Goal: Use online tool/utility: Utilize a website feature to perform a specific function

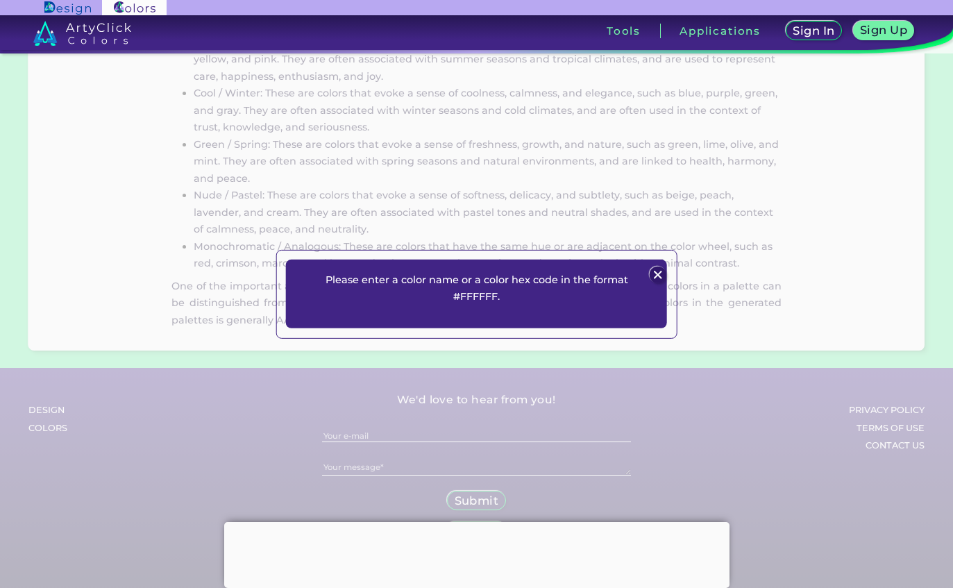
click at [664, 283] on img at bounding box center [658, 275] width 17 height 17
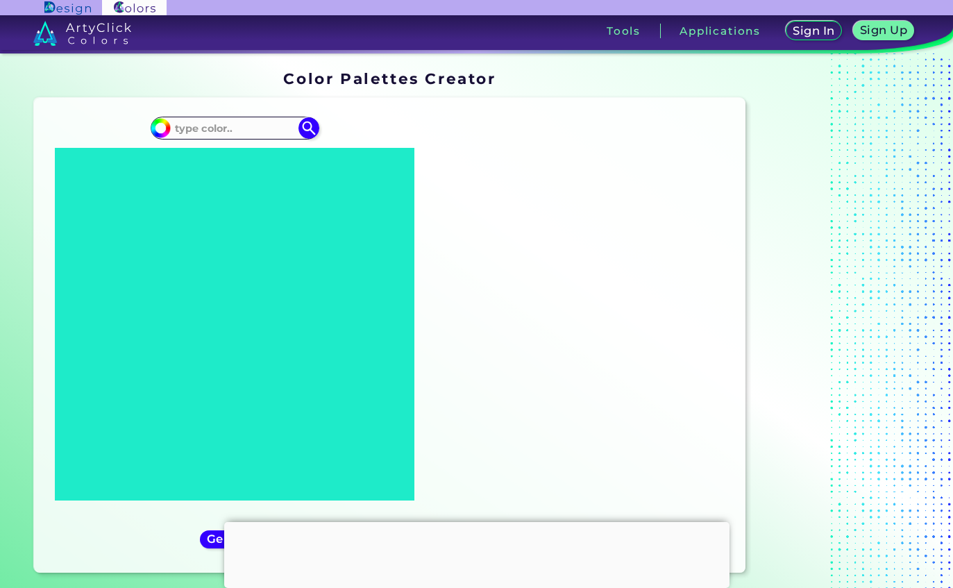
click at [196, 124] on input at bounding box center [234, 128] width 129 height 19
click at [217, 124] on input at bounding box center [234, 128] width 129 height 19
click at [214, 126] on input at bounding box center [234, 128] width 129 height 19
click at [216, 127] on input at bounding box center [234, 128] width 129 height 19
click at [216, 126] on input at bounding box center [234, 128] width 129 height 19
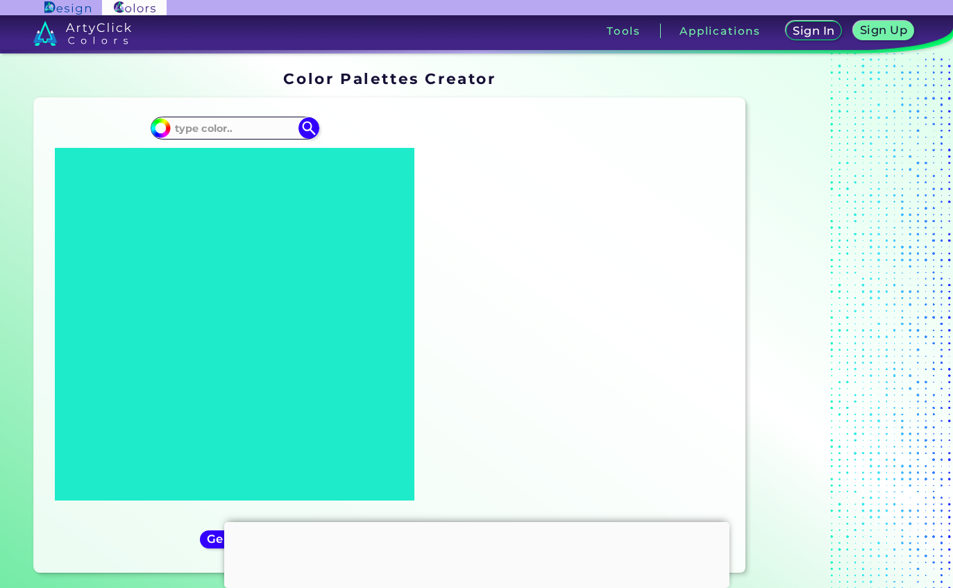
click at [110, 142] on div "#000000" at bounding box center [234, 335] width 379 height 453
click at [209, 124] on input at bounding box center [234, 128] width 129 height 19
click at [207, 137] on input at bounding box center [234, 128] width 129 height 19
click at [220, 137] on input at bounding box center [234, 128] width 129 height 19
click at [228, 124] on input at bounding box center [234, 128] width 129 height 19
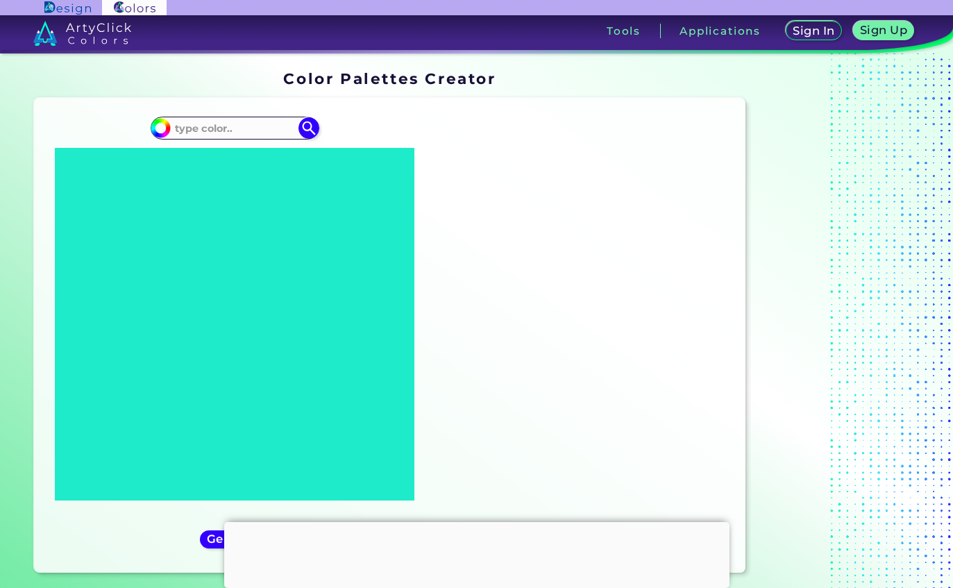
click at [220, 127] on input at bounding box center [234, 128] width 129 height 19
click at [214, 120] on input at bounding box center [234, 128] width 129 height 19
click at [212, 132] on input at bounding box center [234, 128] width 129 height 19
click at [230, 108] on div "Oops - something went wrong. Please try again. #E8EEEE #e8eeee #1EEBC9 #1eebc9 …" at bounding box center [390, 335] width 712 height 475
click at [228, 119] on input at bounding box center [234, 128] width 129 height 19
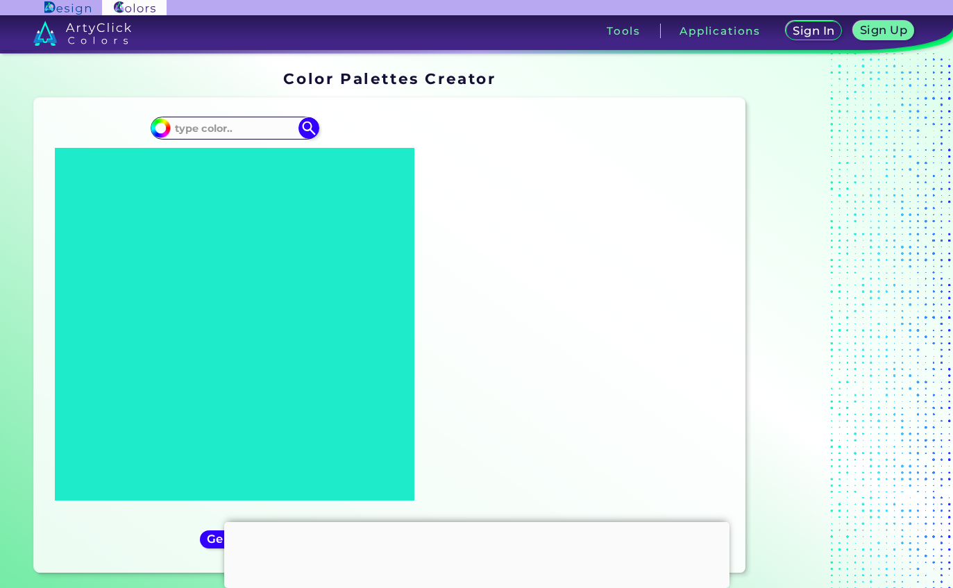
click at [230, 121] on input at bounding box center [234, 128] width 129 height 19
click at [229, 126] on input at bounding box center [234, 128] width 129 height 19
click at [251, 119] on input at bounding box center [234, 128] width 129 height 19
click at [203, 126] on input at bounding box center [234, 128] width 129 height 19
click at [196, 128] on input at bounding box center [234, 128] width 129 height 19
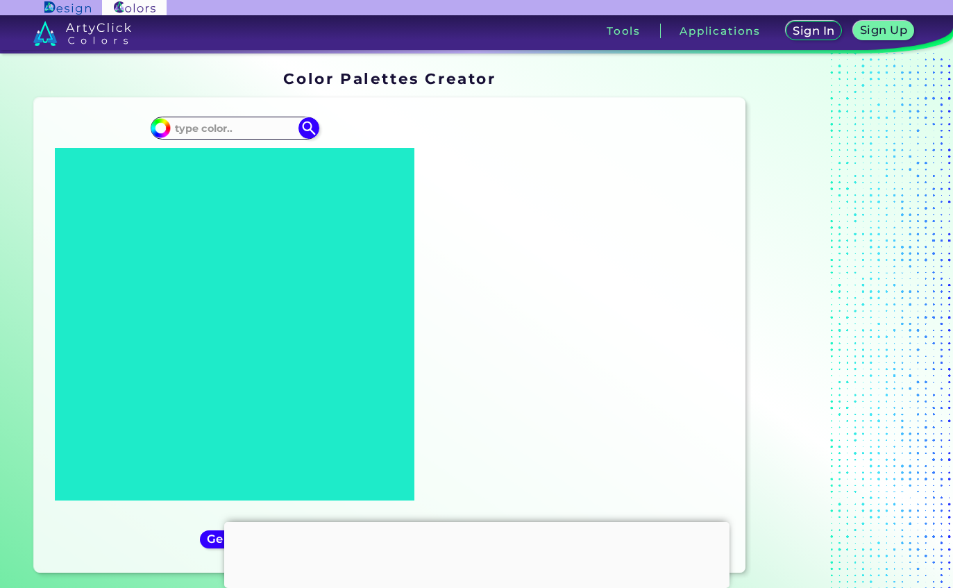
click at [85, 112] on div "#000000" at bounding box center [234, 335] width 379 height 453
click at [204, 132] on input at bounding box center [234, 128] width 129 height 19
type input "Espresso"
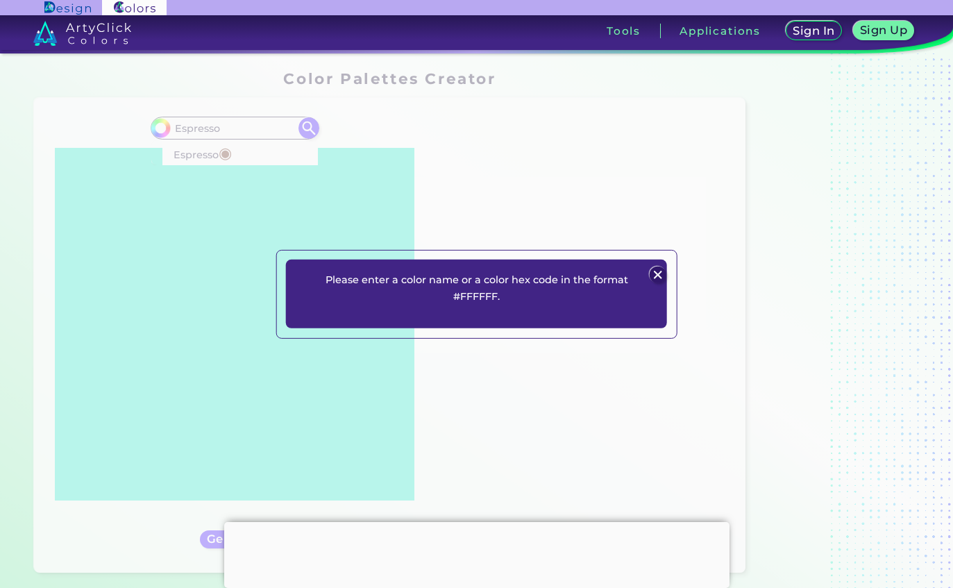
click at [34, 92] on div "Please enter a color name or a color hex code in the format #FFFFFF. Plans Sign…" at bounding box center [476, 294] width 953 height 588
click at [657, 283] on img at bounding box center [658, 275] width 17 height 17
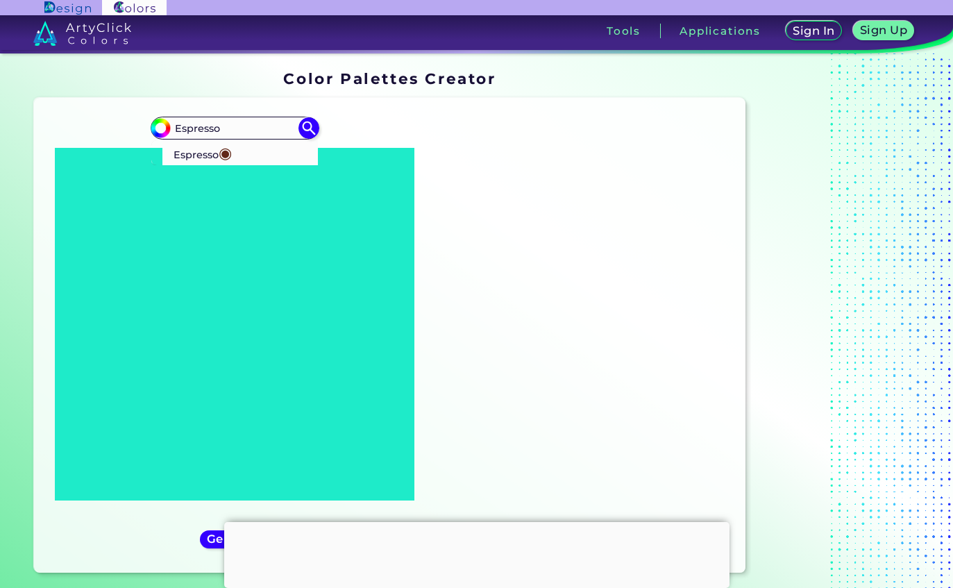
click at [223, 155] on span "◉" at bounding box center [225, 153] width 13 height 18
type input "#612718"
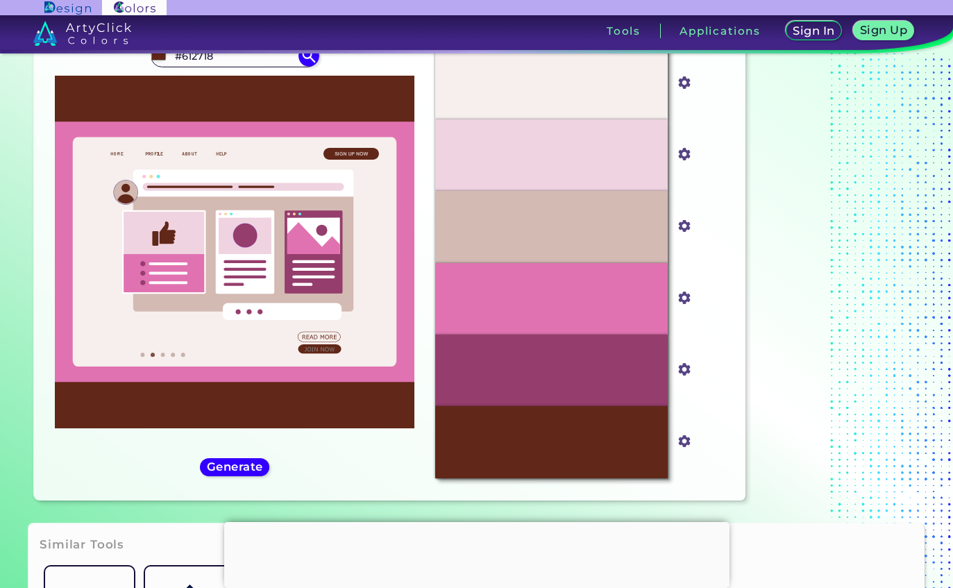
scroll to position [85, 0]
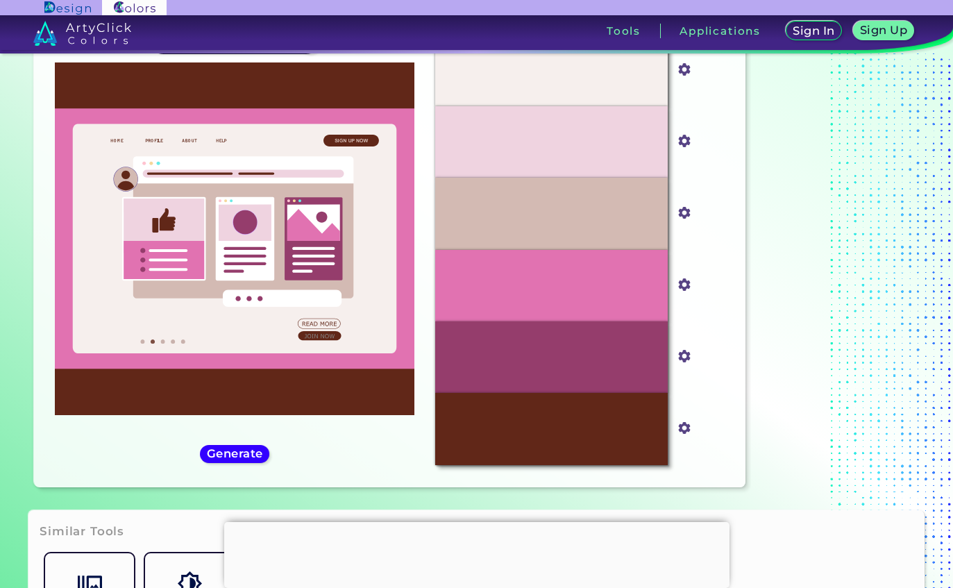
click at [205, 462] on div "Generate" at bounding box center [234, 454] width 62 height 17
click at [230, 459] on h5 "Generate" at bounding box center [235, 453] width 51 height 10
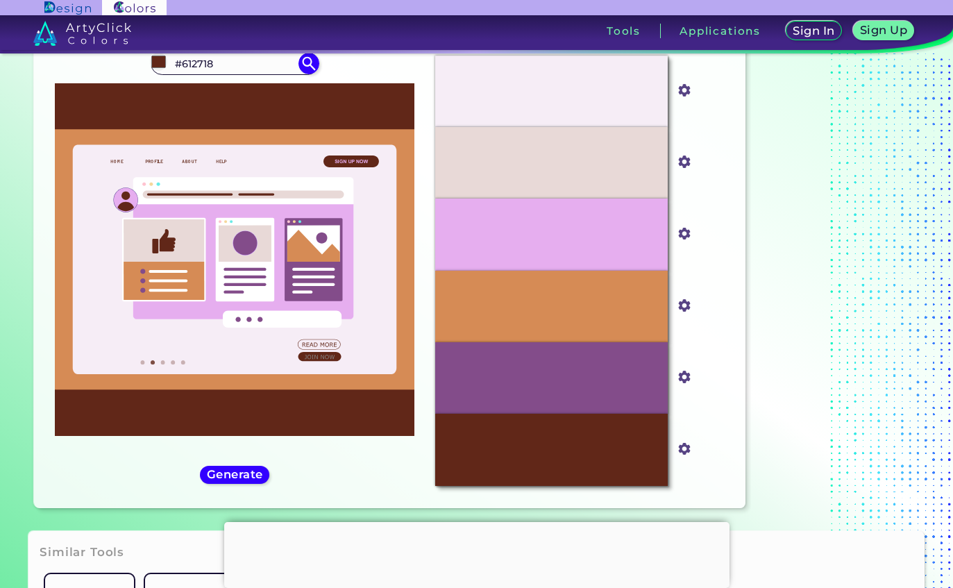
scroll to position [65, 0]
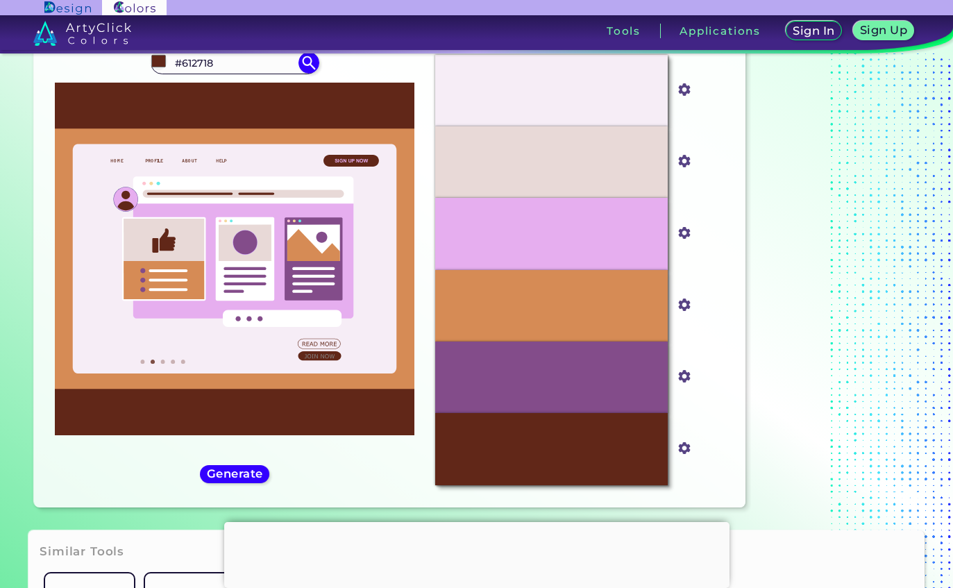
click at [223, 479] on h5 "Generate" at bounding box center [235, 474] width 51 height 10
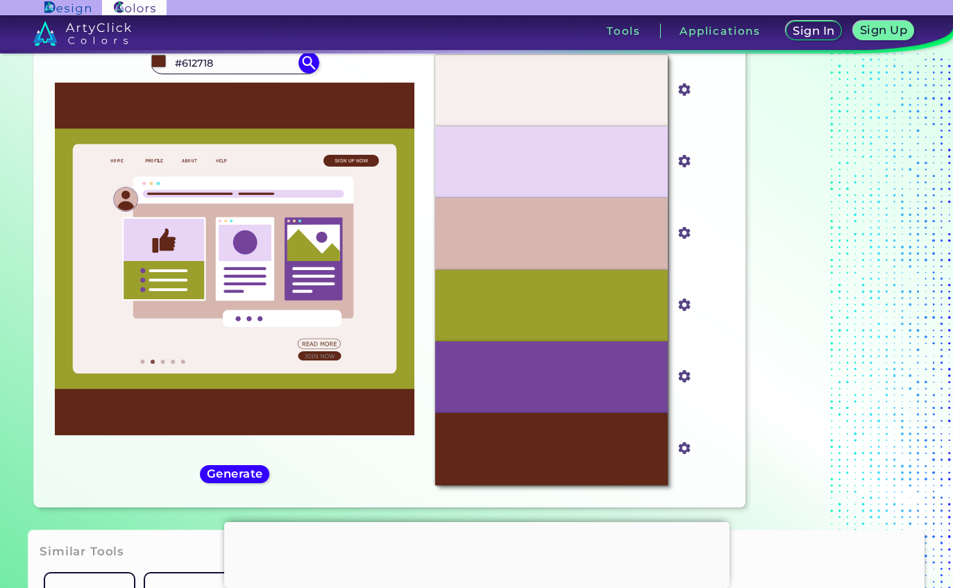
click at [214, 479] on h5 "Generate" at bounding box center [235, 474] width 51 height 10
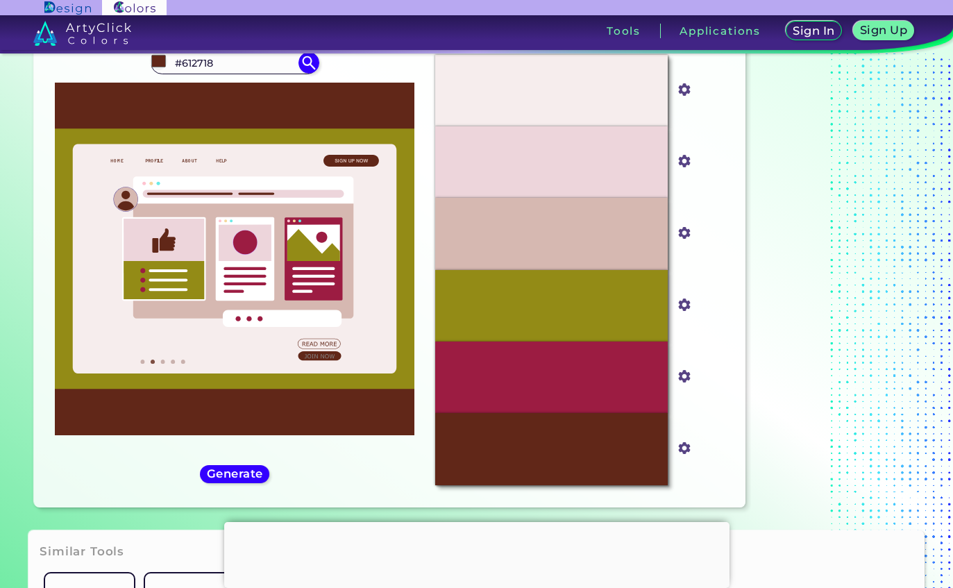
click at [214, 479] on h5 "Generate" at bounding box center [235, 474] width 51 height 10
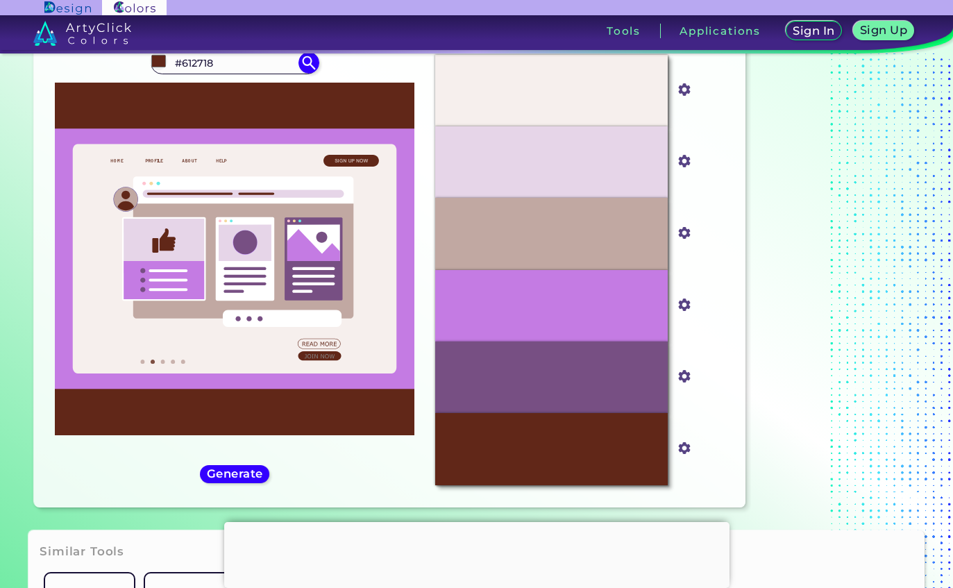
click at [224, 479] on h5 "Generate" at bounding box center [235, 474] width 51 height 10
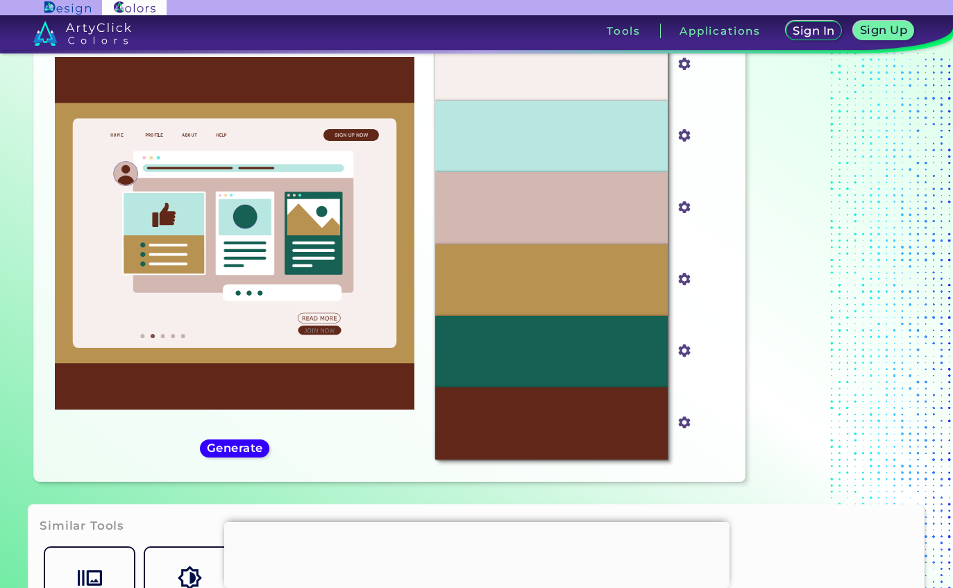
scroll to position [92, 0]
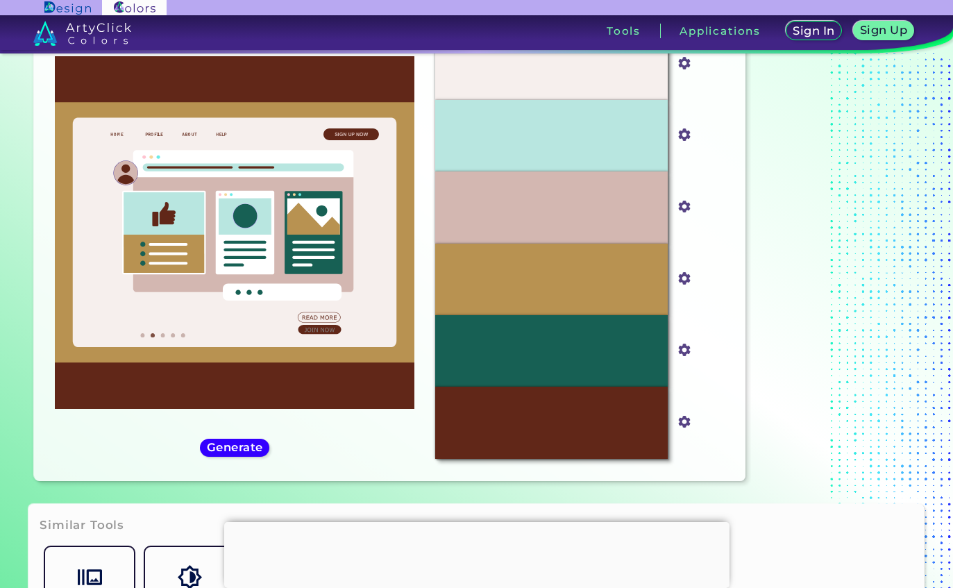
click at [228, 453] on h5 "Generate" at bounding box center [235, 447] width 51 height 10
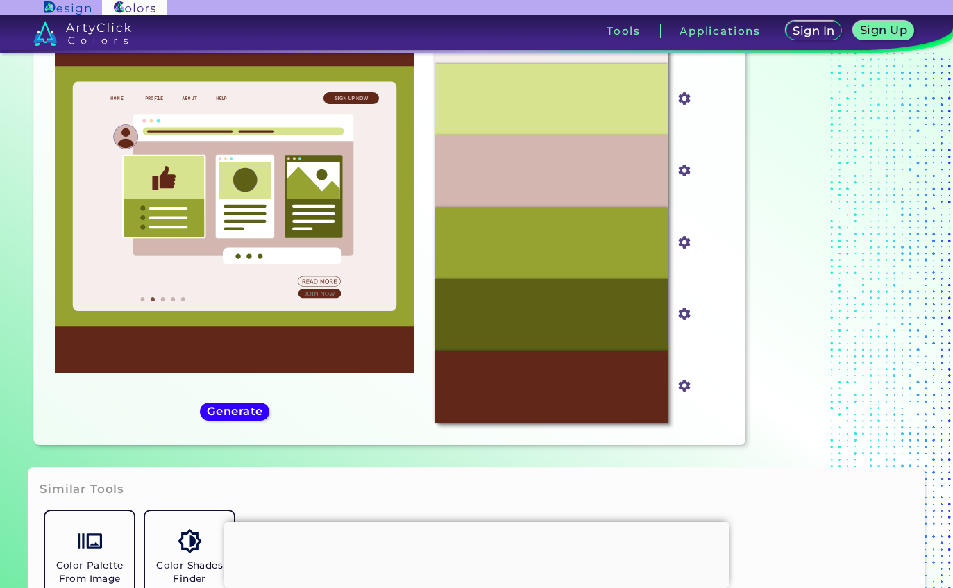
scroll to position [86, 0]
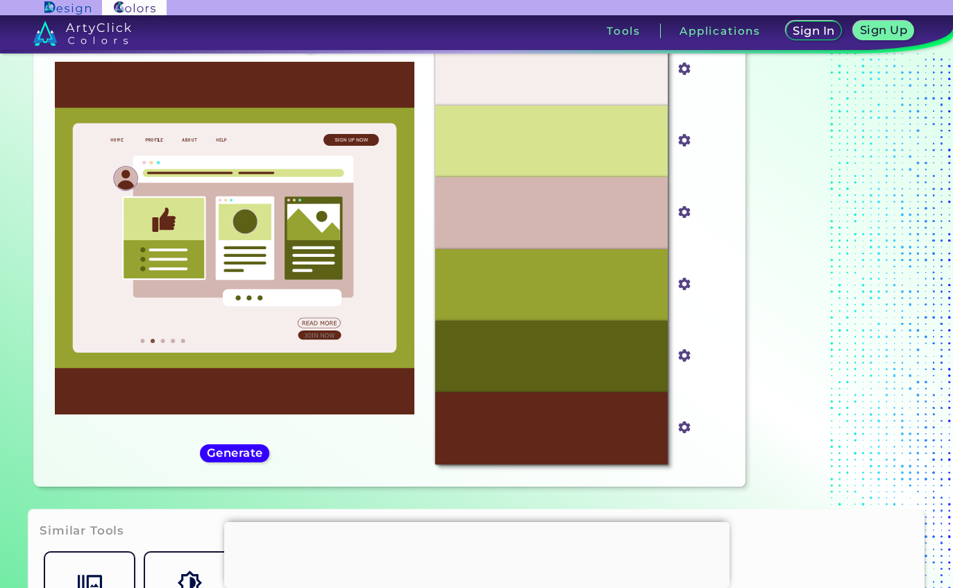
click at [235, 458] on h5 "Generate" at bounding box center [235, 453] width 51 height 10
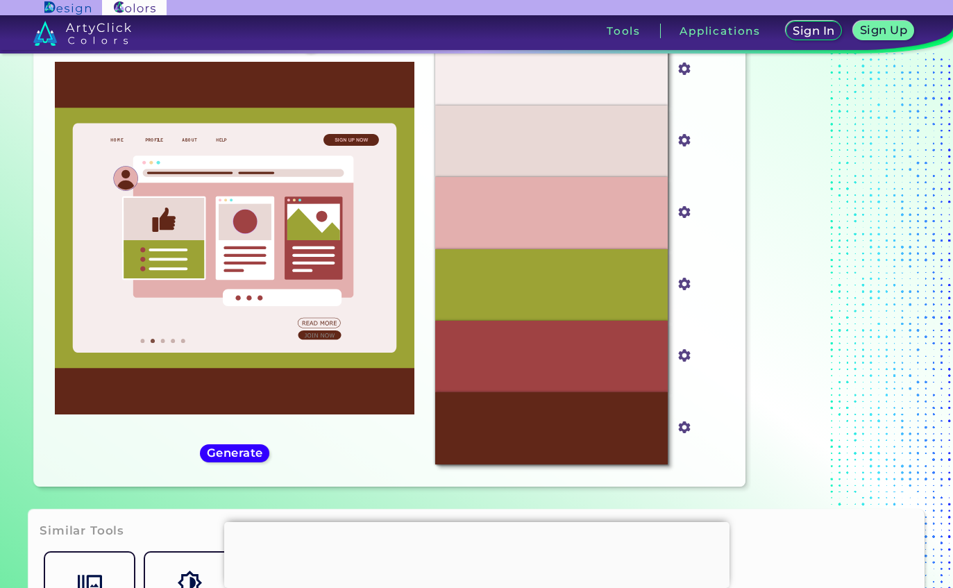
click at [228, 458] on h5 "Generate" at bounding box center [235, 453] width 51 height 10
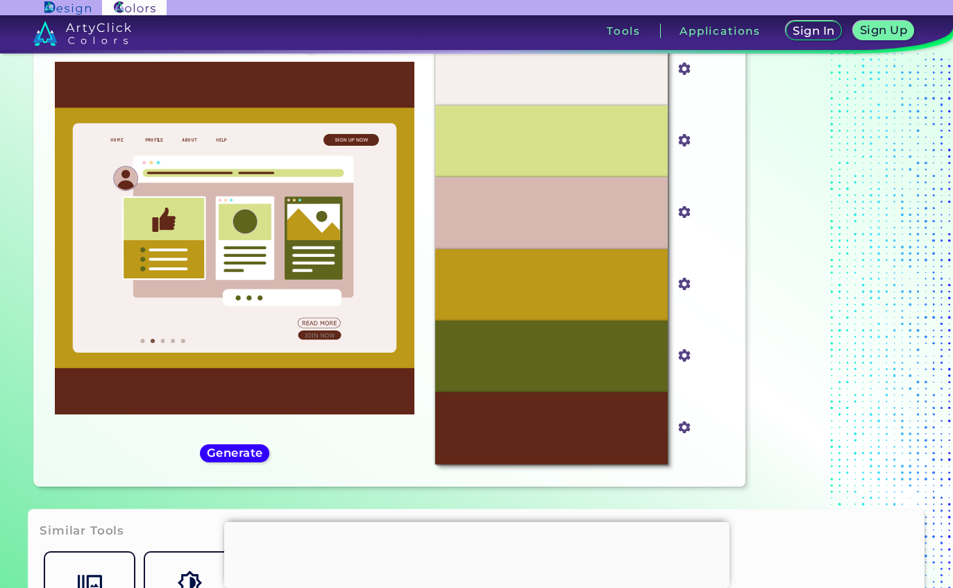
click at [224, 476] on div "#612718 #612718 Espresso ◉ Generate Acadia ◉" at bounding box center [234, 249] width 379 height 453
click at [221, 458] on h5 "Generate" at bounding box center [235, 453] width 51 height 10
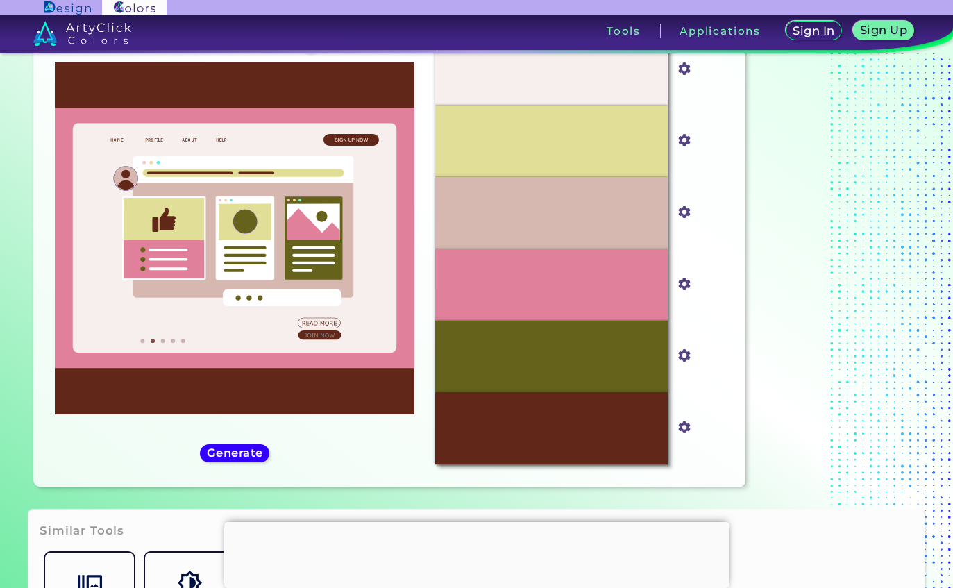
click at [224, 458] on h5 "Generate" at bounding box center [235, 453] width 51 height 10
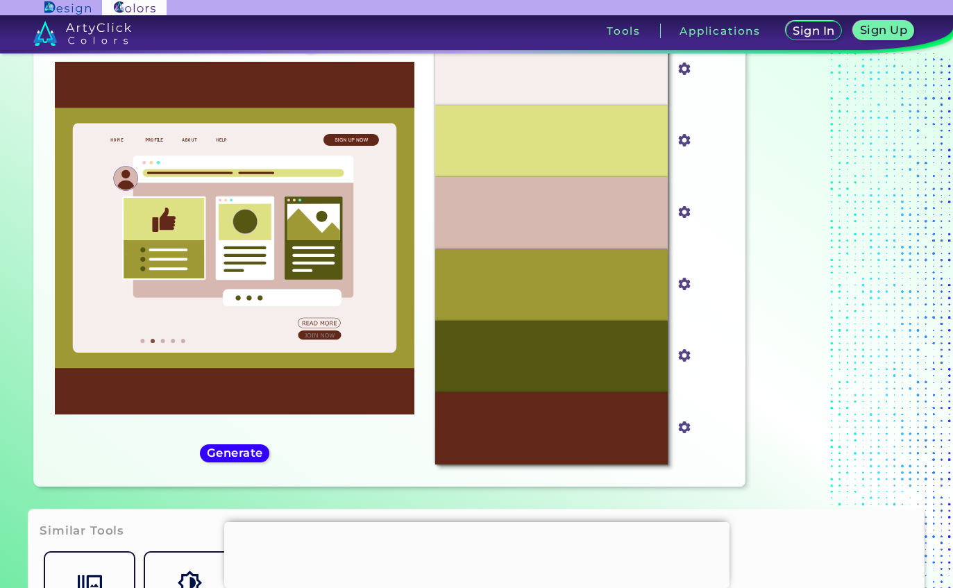
click at [223, 458] on h5 "Generate" at bounding box center [235, 453] width 51 height 10
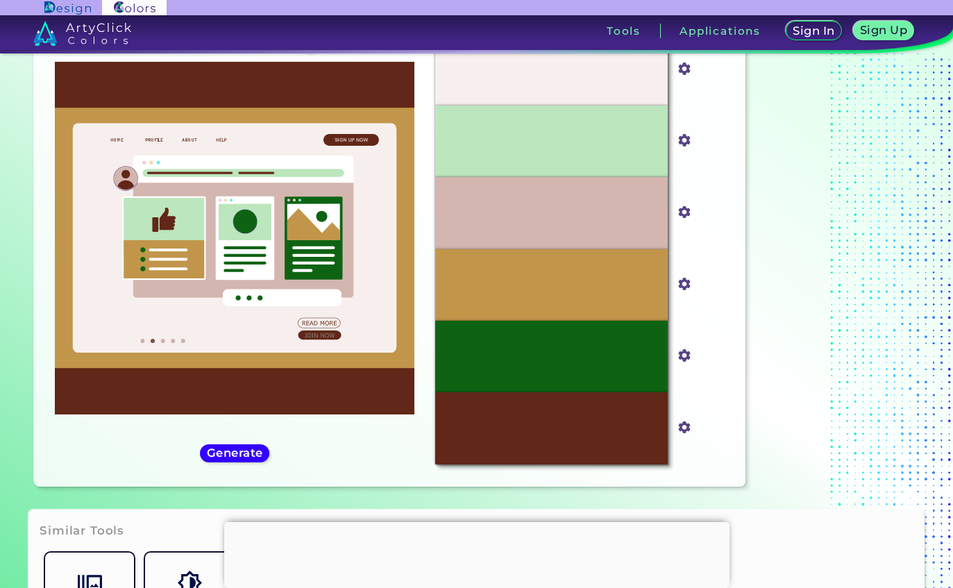
click at [230, 458] on h5 "Generate" at bounding box center [235, 453] width 51 height 10
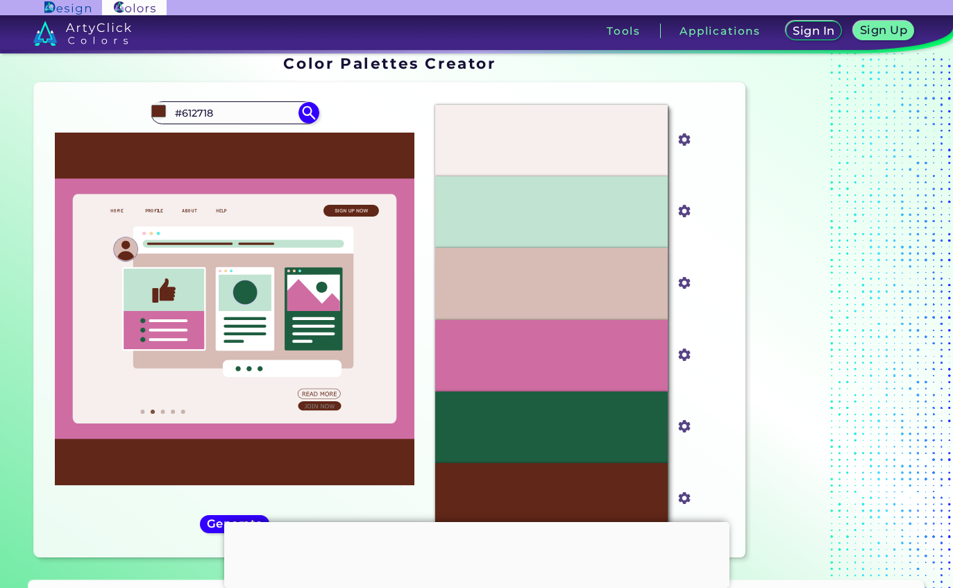
scroll to position [10, 0]
